Goal: Information Seeking & Learning: Learn about a topic

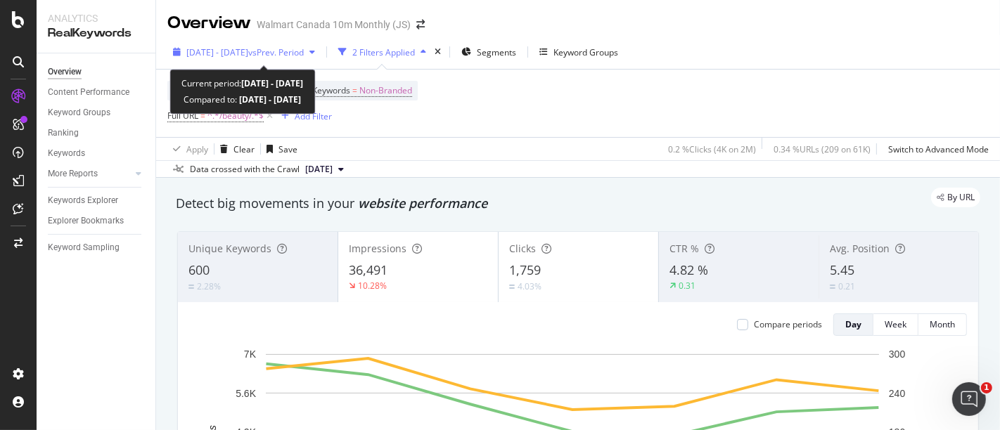
click at [299, 60] on div "[DATE] - [DATE] vs Prev. Period" at bounding box center [243, 51] width 153 height 21
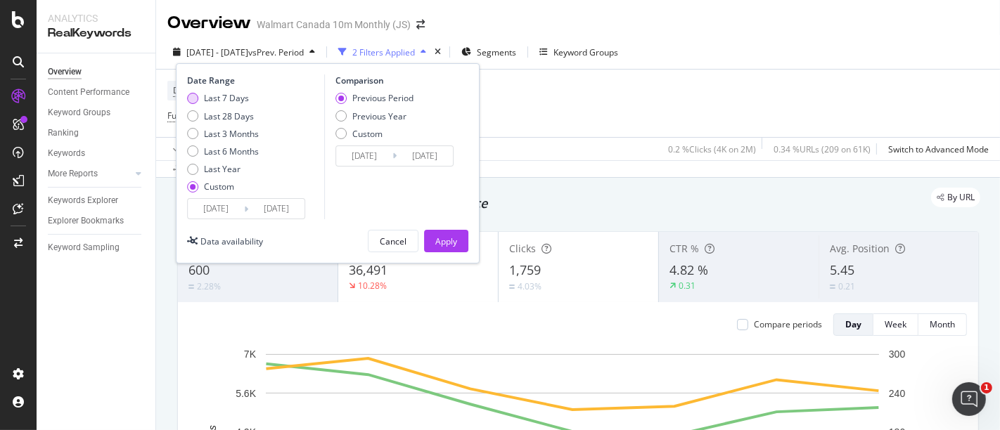
click at [231, 98] on div "Last 7 Days" at bounding box center [226, 98] width 45 height 12
type input "[DATE]"
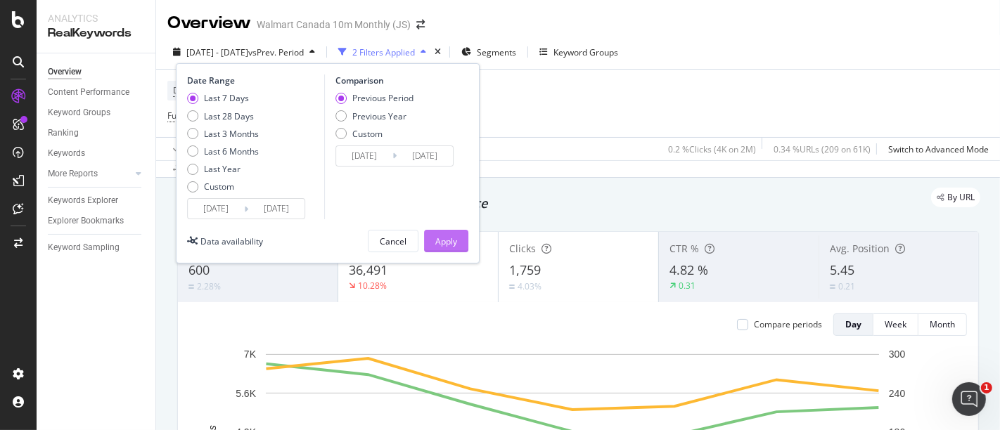
click at [463, 243] on button "Apply" at bounding box center [446, 241] width 44 height 22
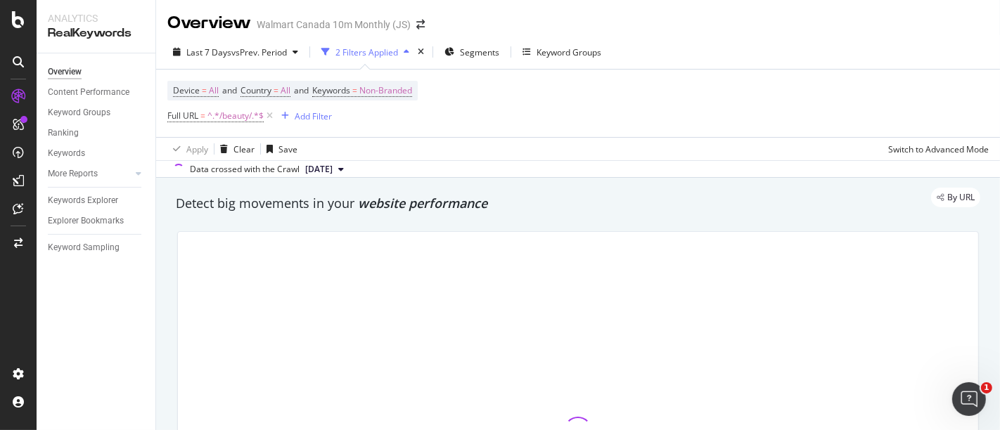
drag, startPoint x: 359, startPoint y: 202, endPoint x: 386, endPoint y: 204, distance: 26.8
click at [386, 204] on div "By URL" at bounding box center [571, 198] width 818 height 20
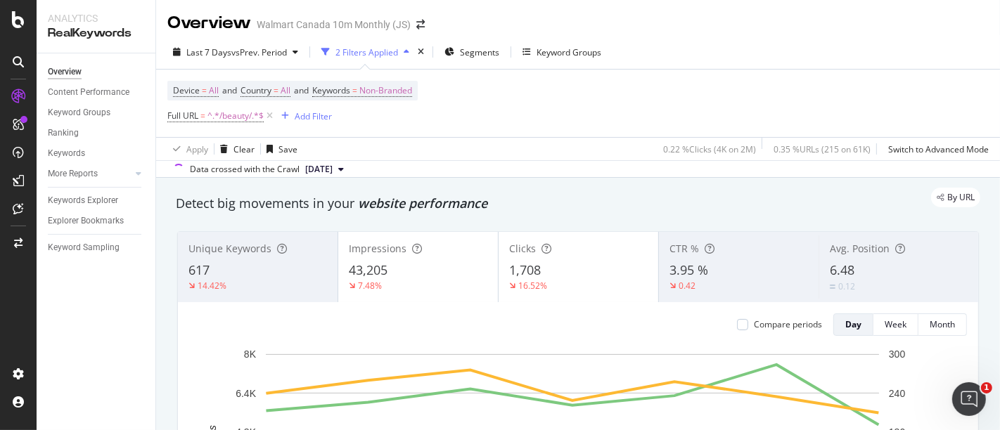
click at [349, 169] on button "[DATE]" at bounding box center [324, 169] width 50 height 17
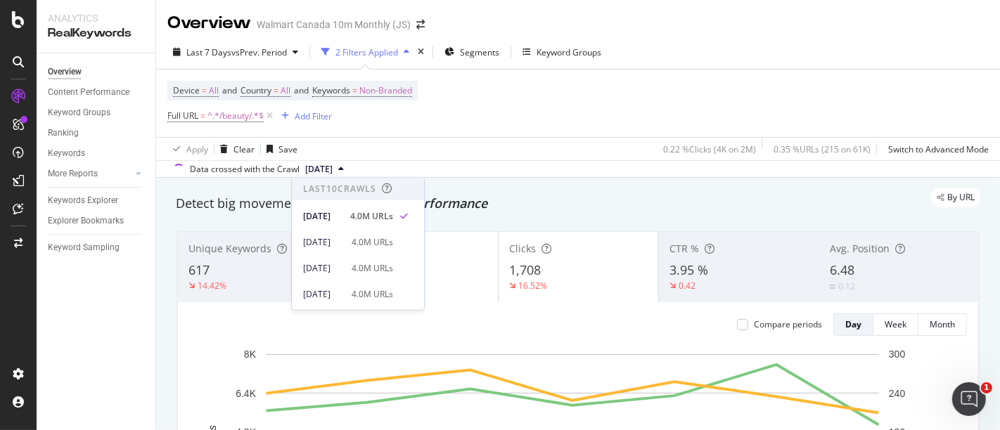
click at [606, 190] on div "By URL" at bounding box center [571, 198] width 818 height 20
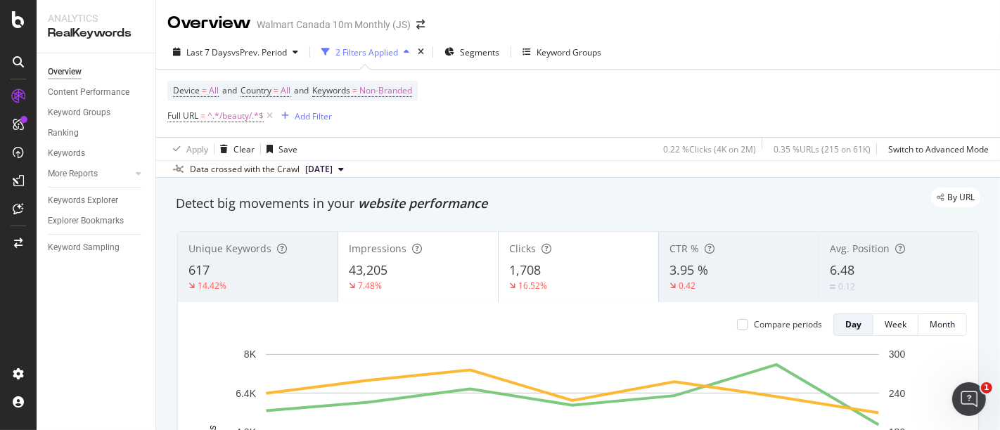
click at [454, 271] on div "43,205" at bounding box center [418, 271] width 138 height 18
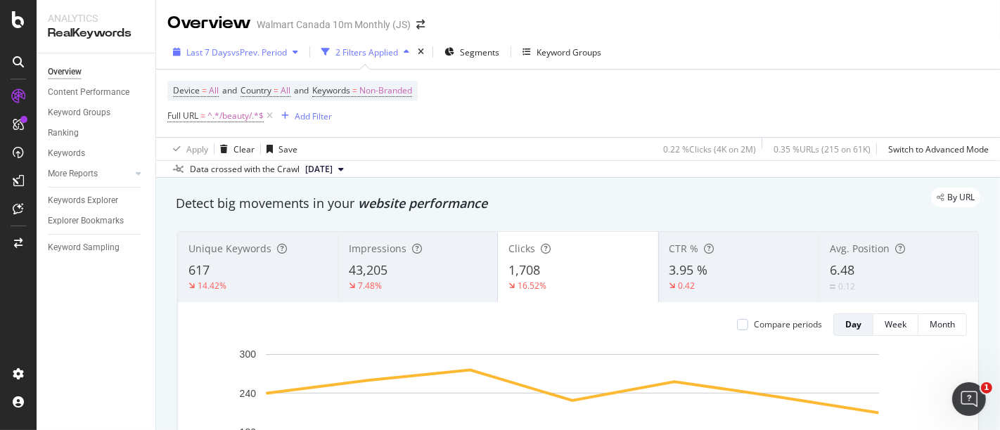
click at [226, 49] on span "Last 7 Days" at bounding box center [208, 52] width 45 height 12
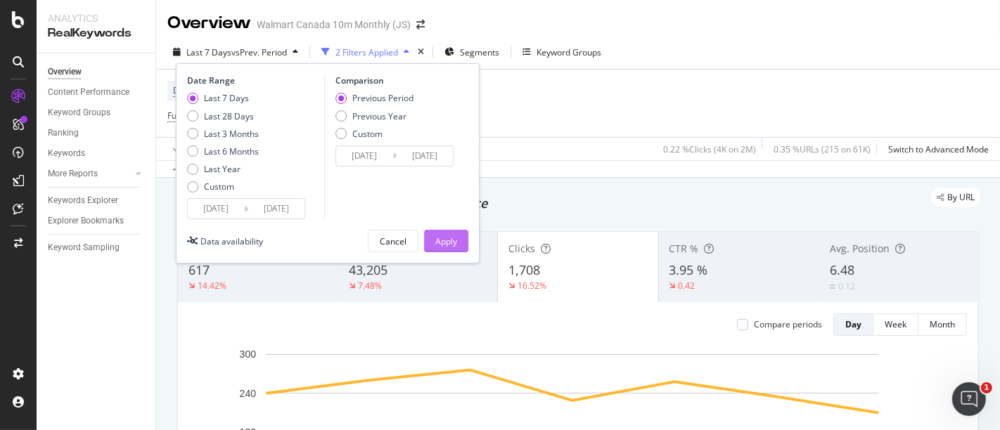
click at [451, 244] on div "Apply" at bounding box center [446, 242] width 22 height 12
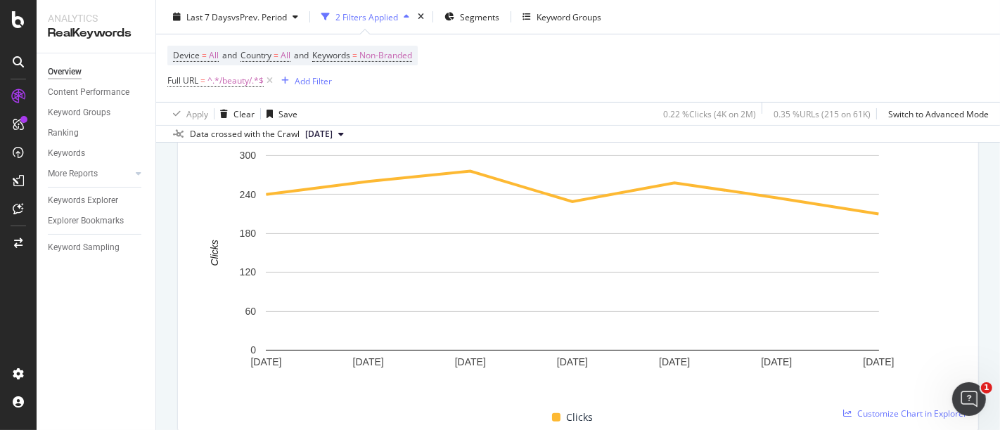
scroll to position [78, 0]
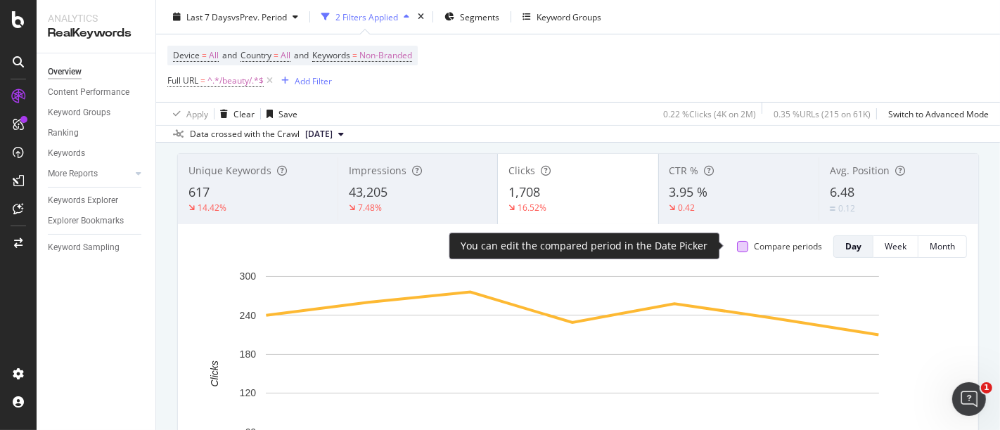
click at [737, 249] on div at bounding box center [742, 246] width 11 height 11
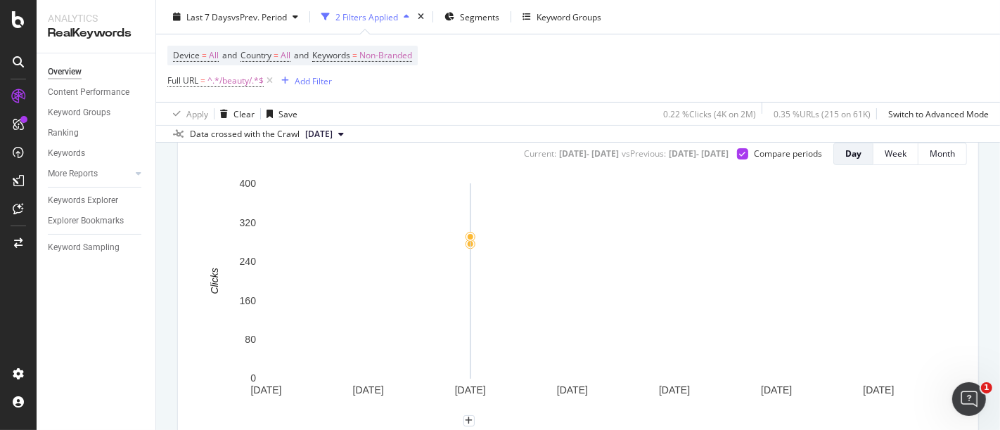
scroll to position [234, 0]
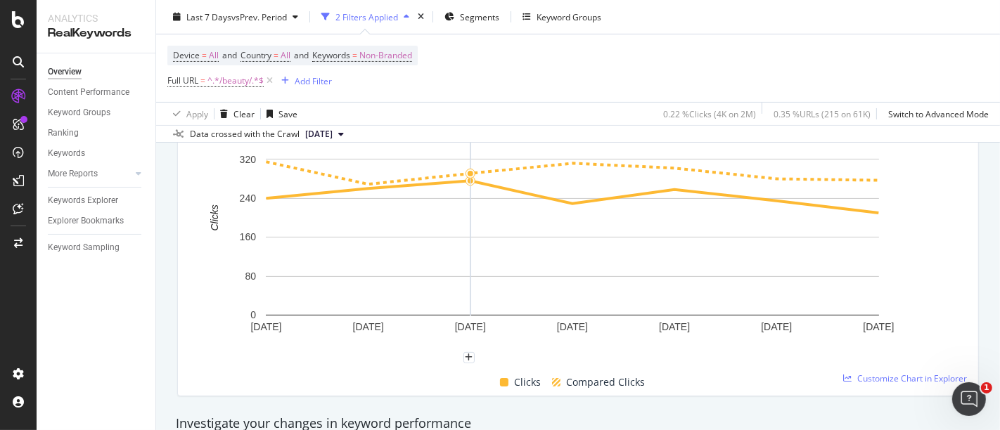
click at [700, 59] on div "Device = All and Country = All and Keywords = Non-Branded Full URL = ^.*/beauty…" at bounding box center [577, 67] width 821 height 67
click at [556, 73] on div "Device = All and Country = All and Keywords = Non-Branded Full URL = ^.*/beauty…" at bounding box center [577, 67] width 821 height 67
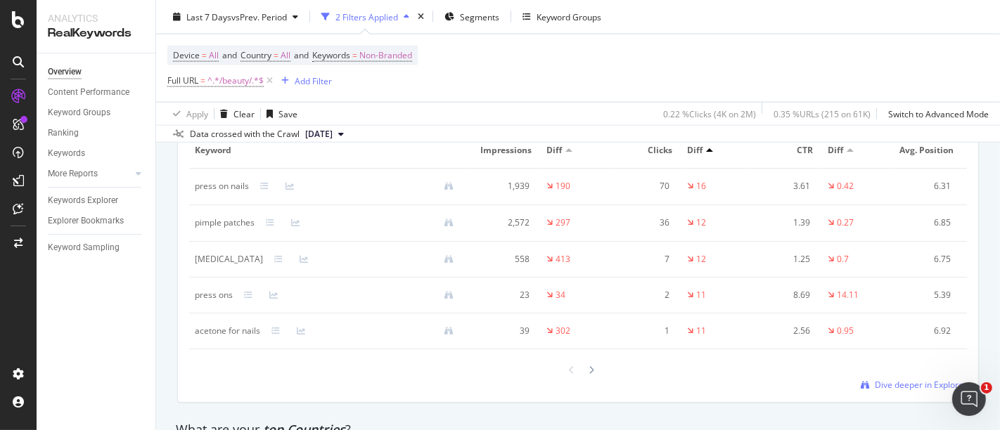
scroll to position [1796, 0]
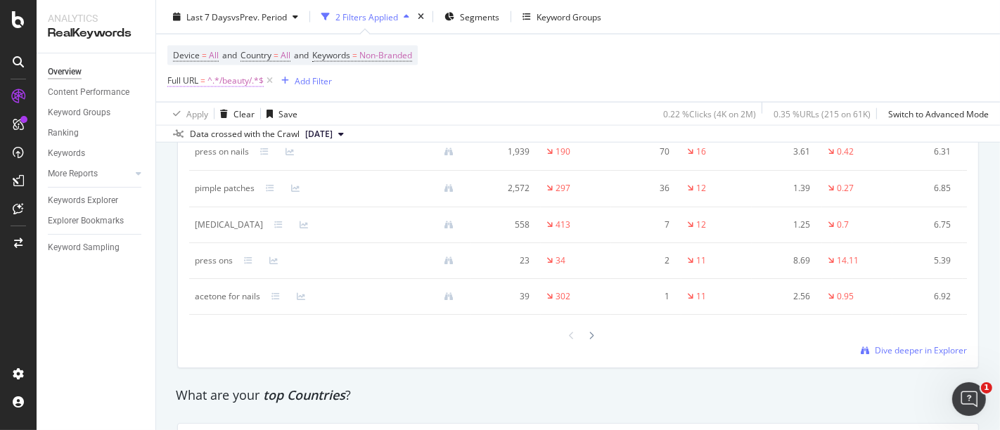
click at [231, 84] on span "^.*/beauty/.*$" at bounding box center [235, 81] width 56 height 20
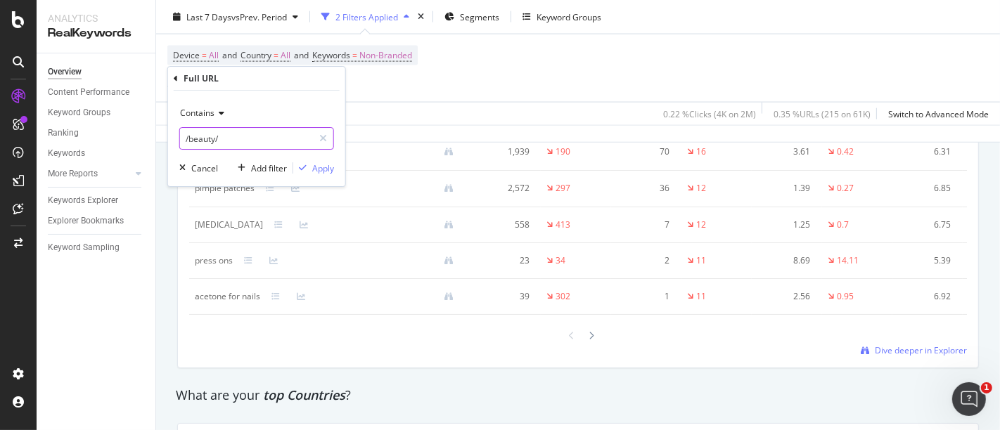
click at [223, 139] on input "/beauty/" at bounding box center [246, 138] width 133 height 22
type input "/health/"
click at [331, 166] on div "Apply" at bounding box center [323, 168] width 22 height 12
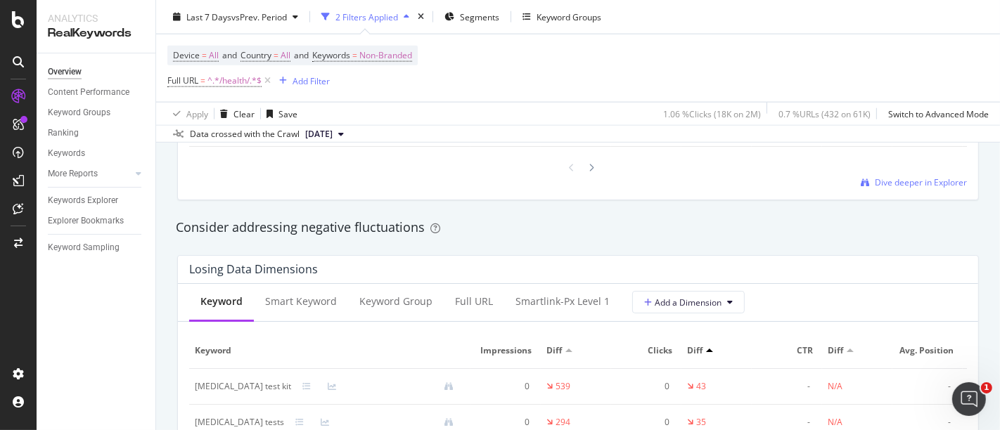
scroll to position [1718, 0]
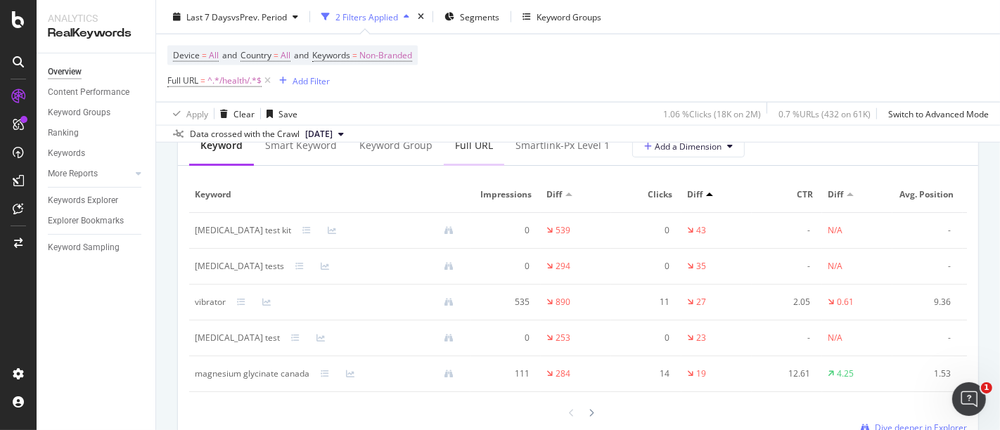
click at [461, 143] on div "Full URL" at bounding box center [474, 146] width 60 height 39
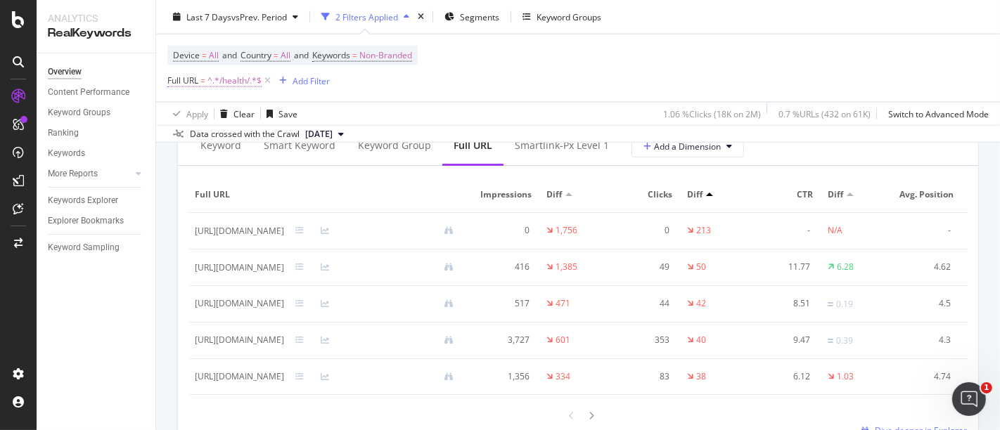
click at [243, 75] on span "^.*/health/.*$" at bounding box center [234, 81] width 54 height 20
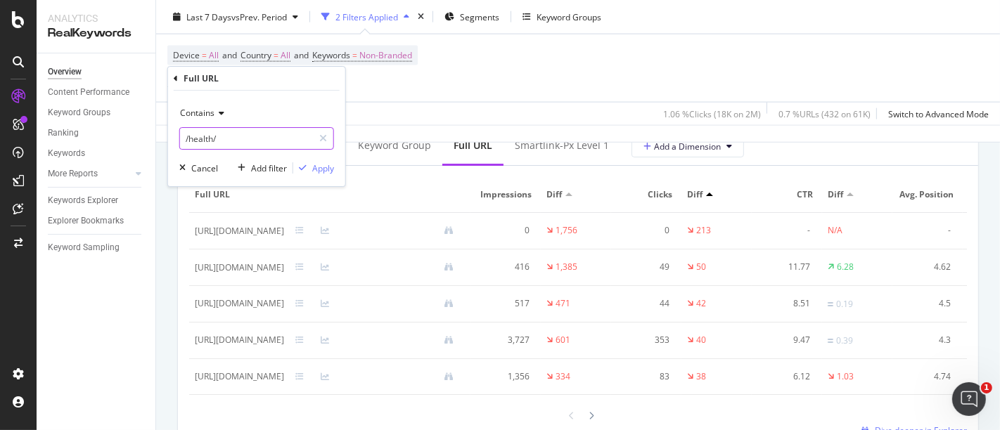
click at [242, 141] on input "/health/" at bounding box center [246, 138] width 133 height 22
type input "/office-school-supplies/"
click at [325, 166] on div "Apply" at bounding box center [323, 168] width 22 height 12
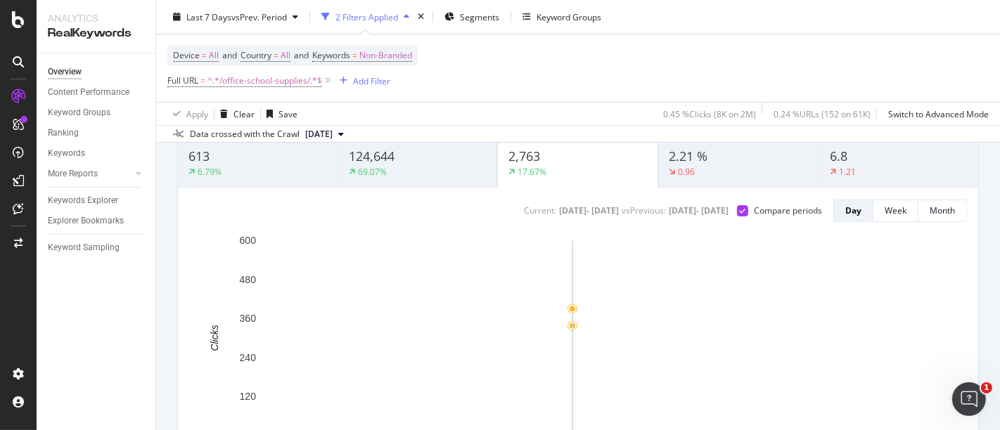
scroll to position [156, 0]
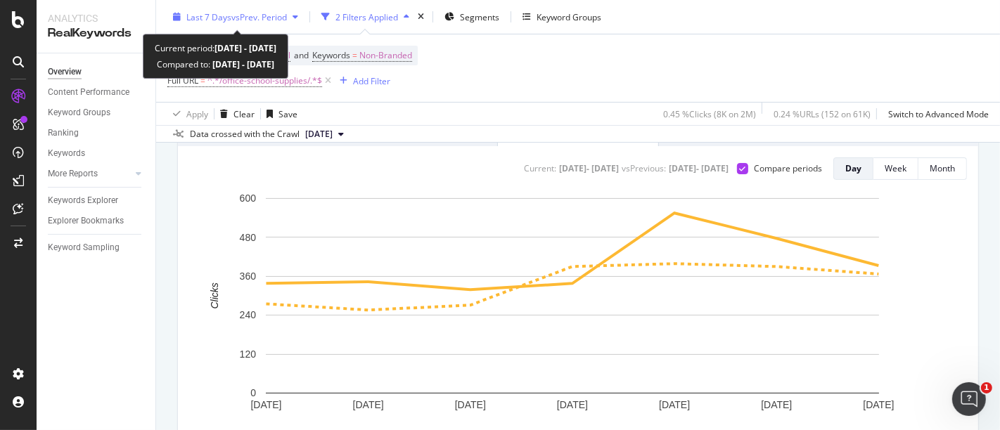
click at [238, 22] on div "Last 7 Days vs Prev. Period" at bounding box center [236, 17] width 101 height 12
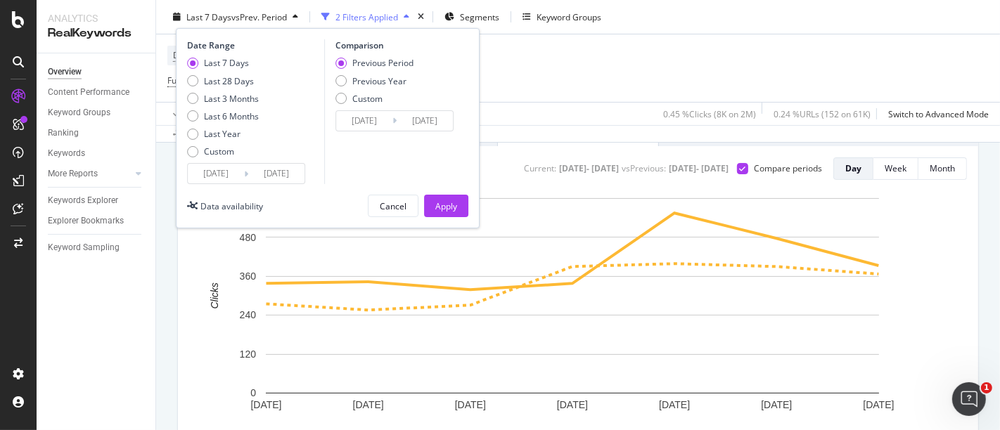
click at [340, 86] on div "Previous Period Previous Year Custom" at bounding box center [374, 83] width 78 height 53
click at [339, 84] on div "Previous Year" at bounding box center [340, 80] width 11 height 11
type input "[DATE]"
click at [443, 203] on div "Apply" at bounding box center [446, 206] width 22 height 12
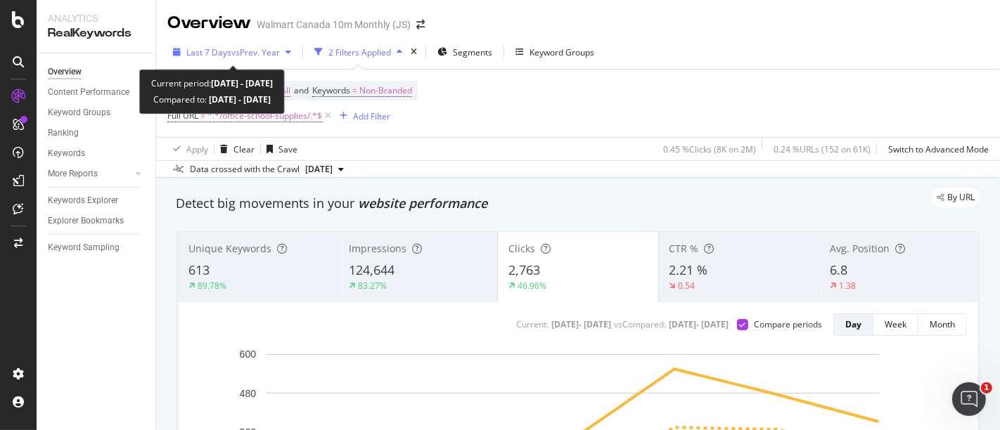
click at [267, 53] on span "vs Prev. Year" at bounding box center [255, 52] width 49 height 12
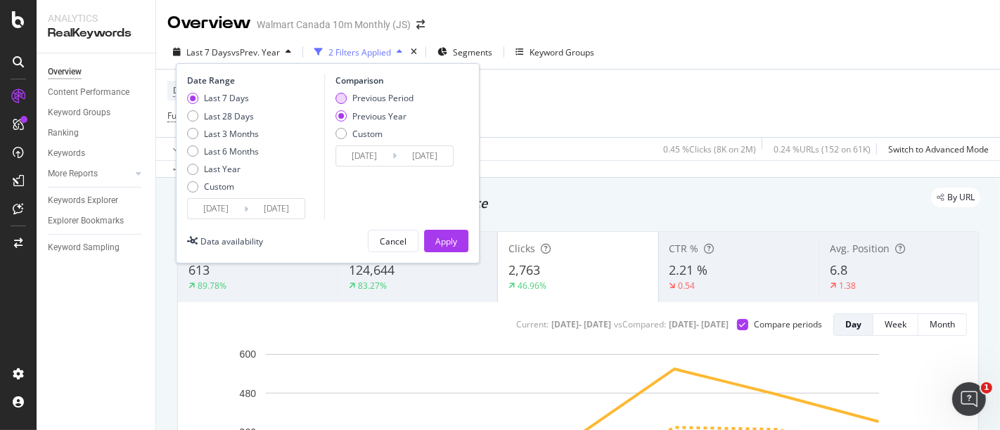
click at [352, 95] on div "Previous Period" at bounding box center [382, 98] width 61 height 12
type input "[DATE]"
drag, startPoint x: 450, startPoint y: 244, endPoint x: 556, endPoint y: 157, distance: 136.9
click at [450, 244] on div "Apply" at bounding box center [446, 242] width 22 height 12
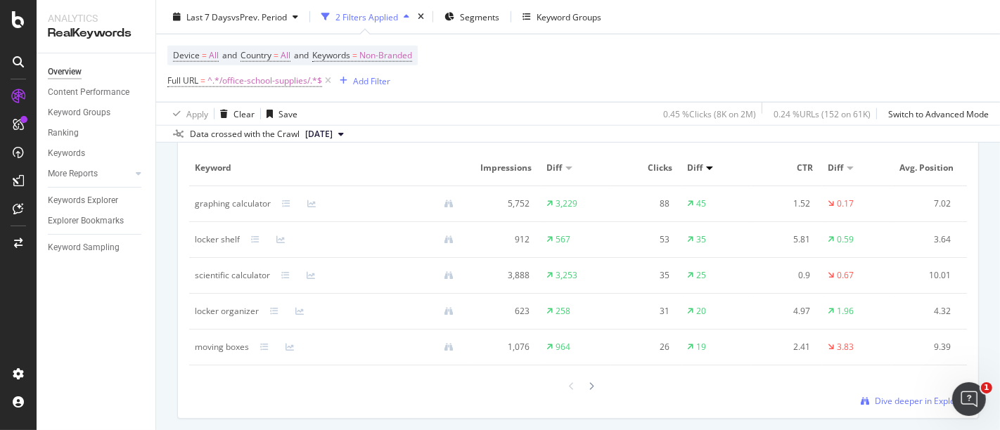
scroll to position [1327, 0]
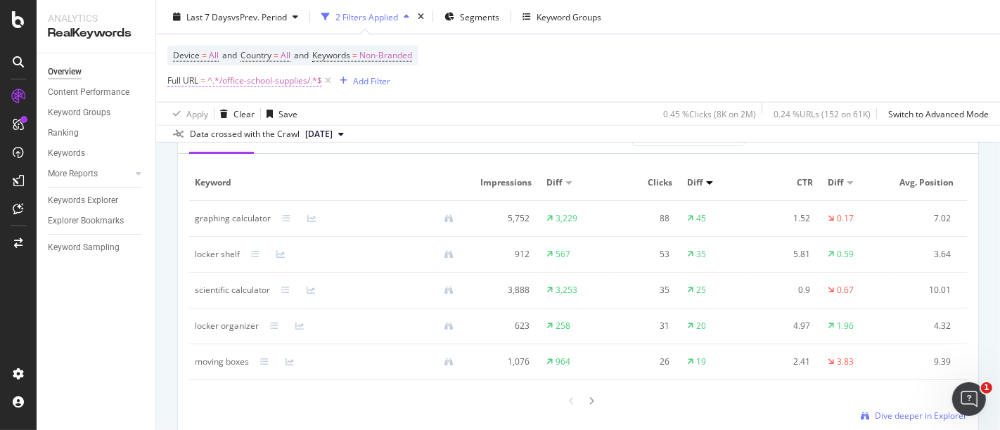
click at [243, 80] on span "^.*/office-school-supplies/.*$" at bounding box center [264, 81] width 115 height 20
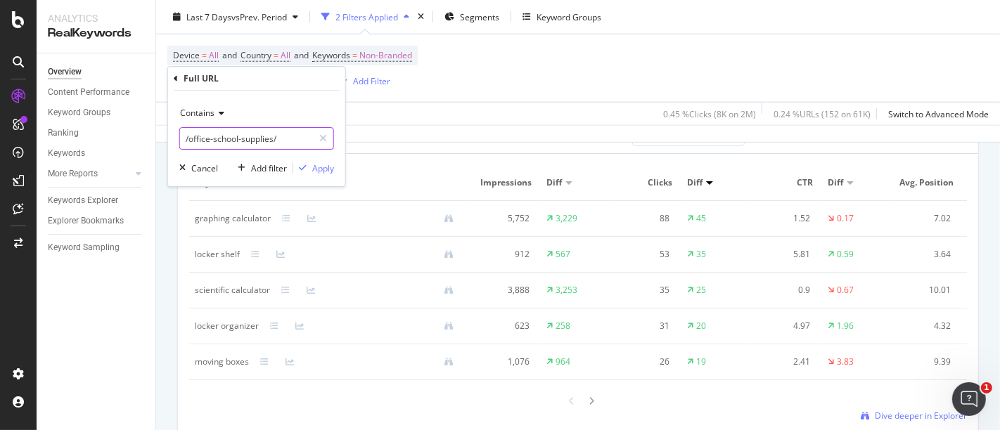
click at [279, 143] on input "/office-school-supplies/" at bounding box center [246, 138] width 133 height 22
type input "/personal-care/"
click at [312, 169] on div "Apply" at bounding box center [323, 168] width 22 height 12
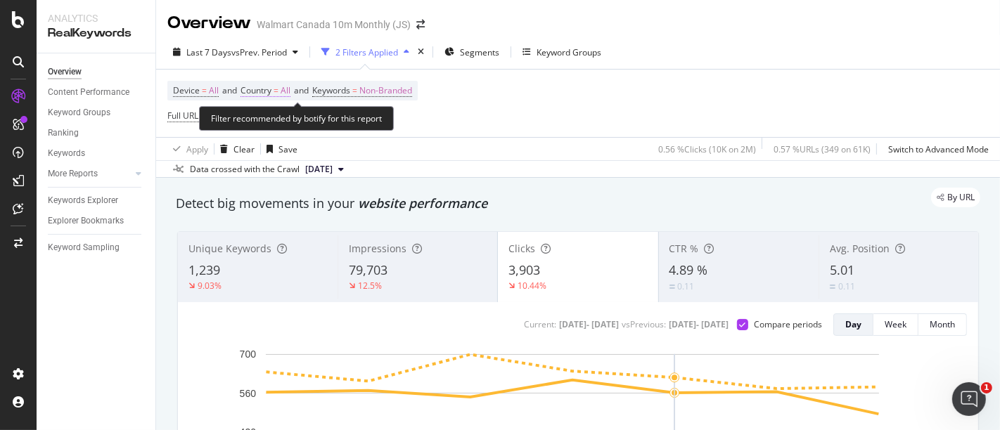
click at [271, 89] on span "Country" at bounding box center [255, 90] width 31 height 12
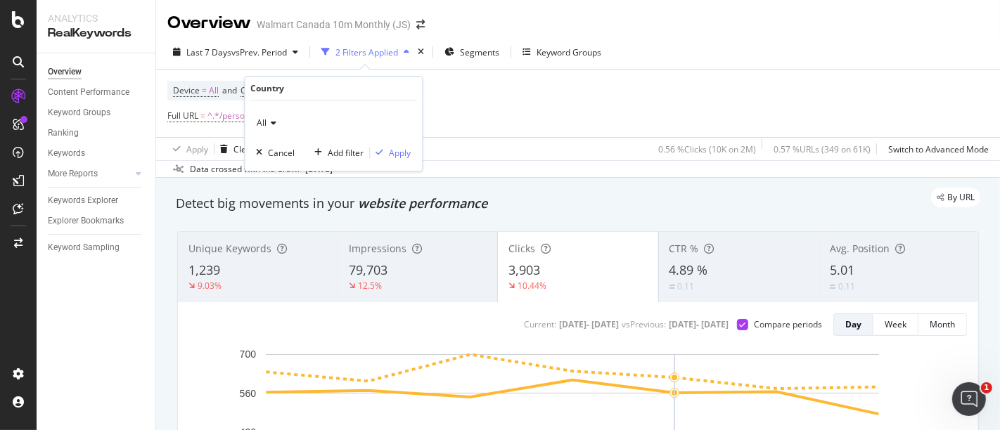
click at [274, 121] on icon at bounding box center [271, 123] width 10 height 8
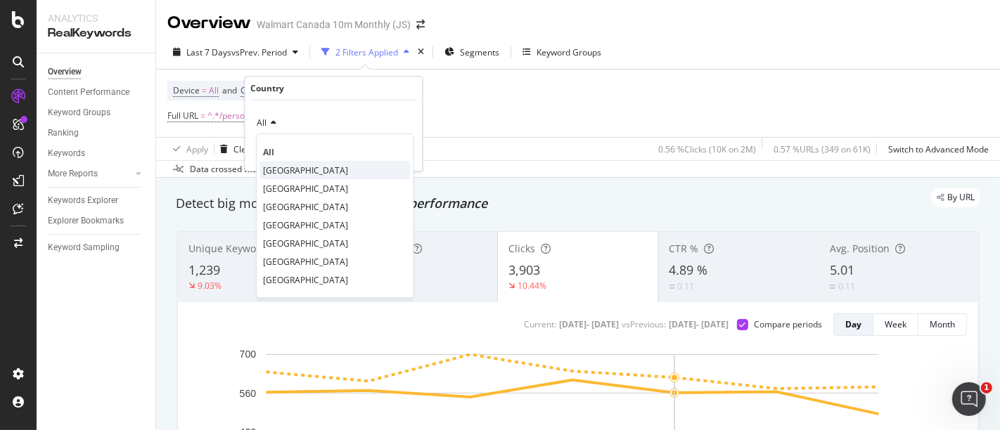
click at [299, 162] on div "[GEOGRAPHIC_DATA]" at bounding box center [334, 170] width 150 height 18
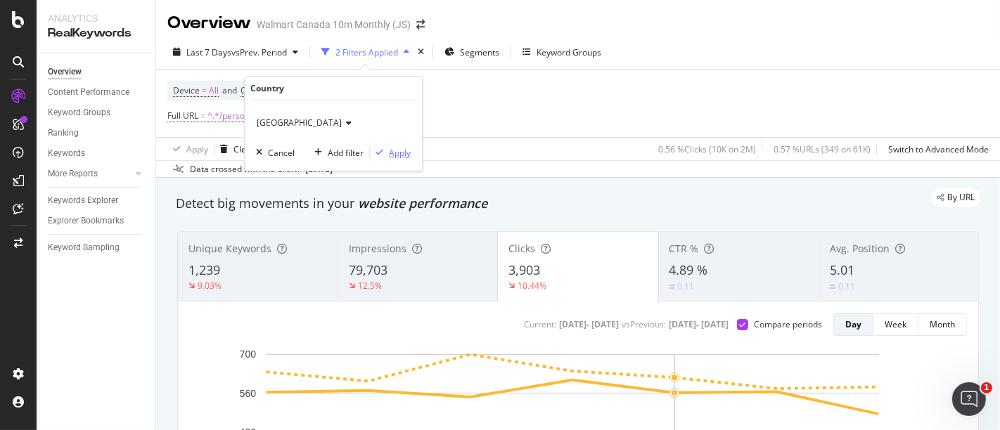
click at [398, 149] on div "Apply" at bounding box center [400, 153] width 22 height 12
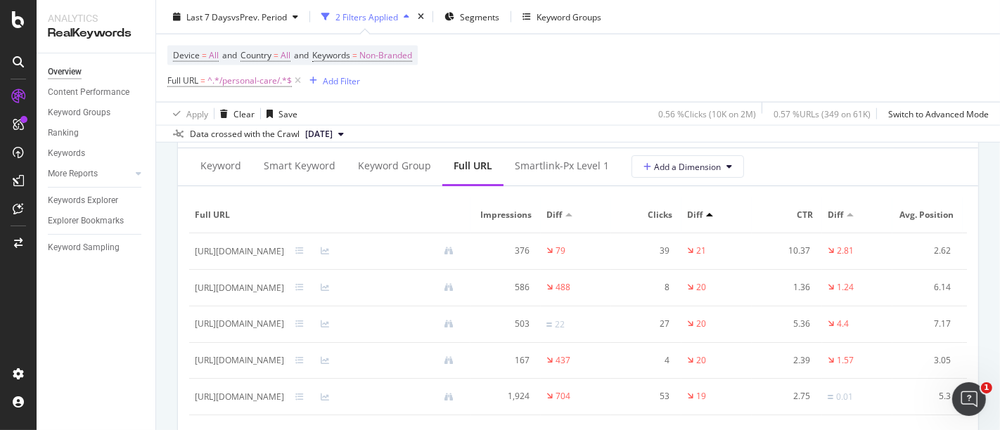
scroll to position [1640, 0]
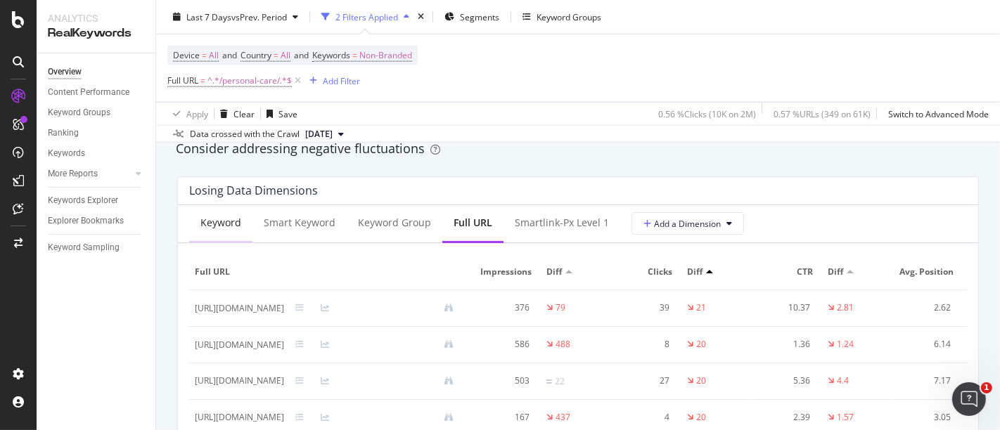
click at [221, 230] on div "Keyword" at bounding box center [220, 223] width 41 height 14
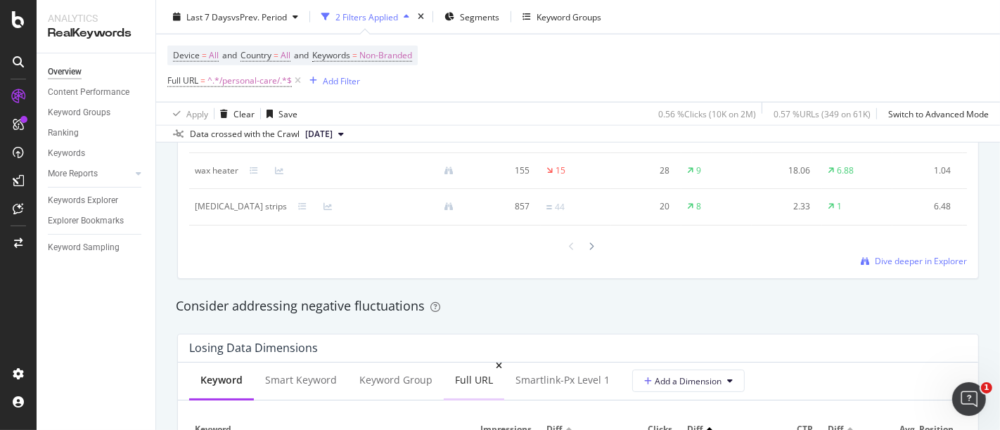
scroll to position [1718, 0]
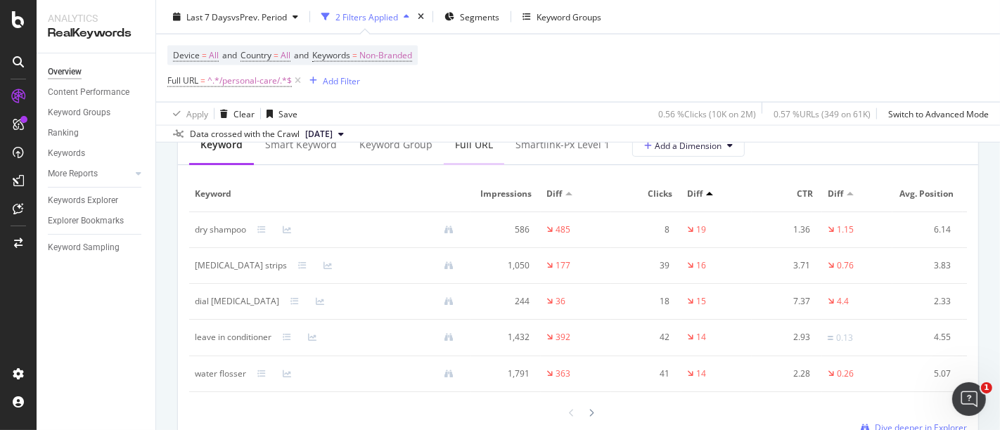
click at [484, 152] on div "Full URL" at bounding box center [474, 145] width 38 height 14
click at [223, 152] on div "Keyword" at bounding box center [220, 145] width 41 height 14
